Goal: Task Accomplishment & Management: Use online tool/utility

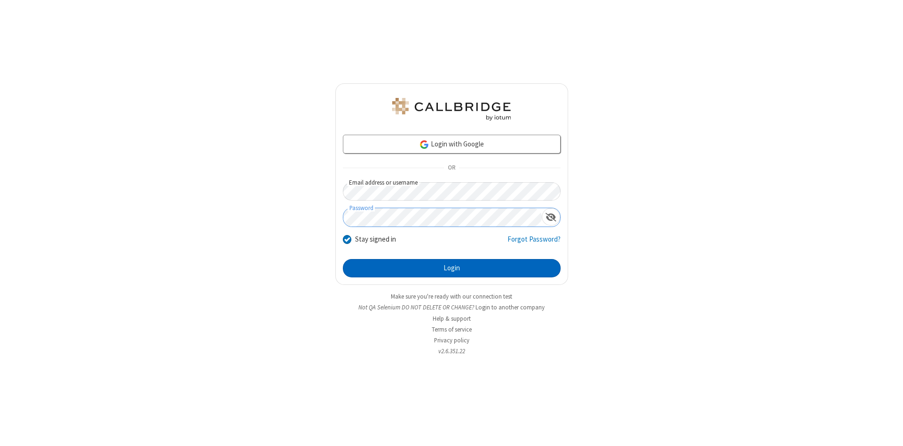
click at [452, 268] on button "Login" at bounding box center [452, 268] width 218 height 19
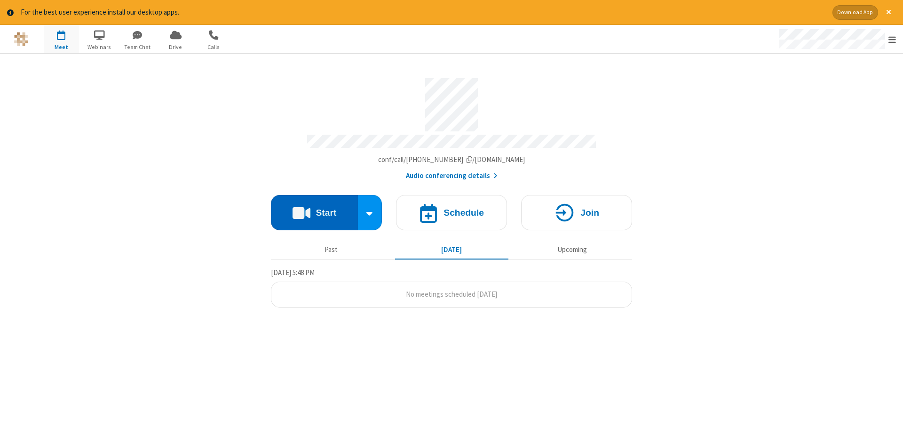
click at [314, 209] on button "Start" at bounding box center [314, 212] width 87 height 35
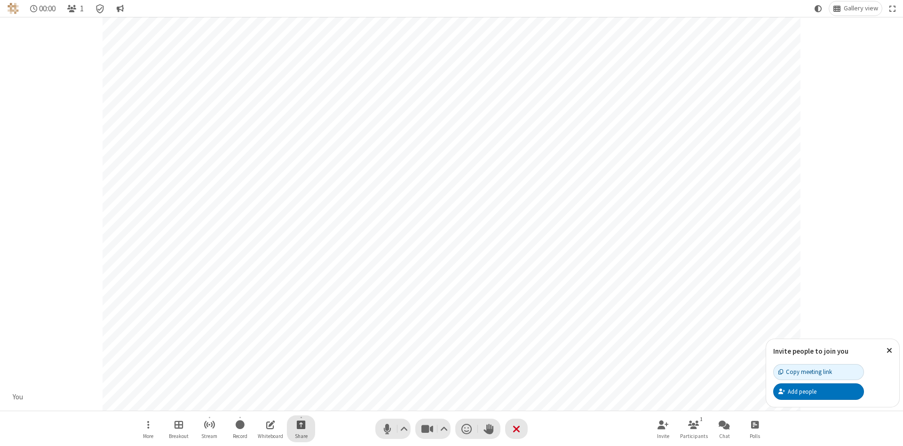
click at [301, 424] on span "Start sharing" at bounding box center [301, 424] width 9 height 12
click at [263, 401] on span "Share my screen" at bounding box center [263, 402] width 11 height 8
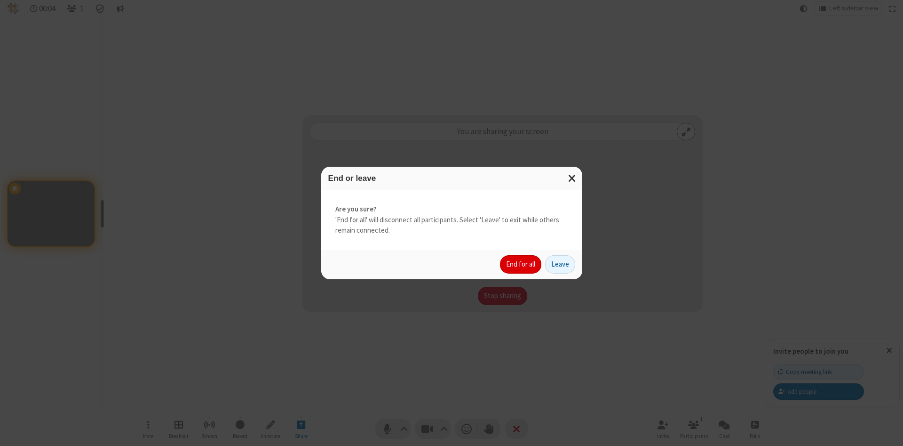
click at [521, 264] on button "End for all" at bounding box center [520, 264] width 41 height 19
